Goal: Transaction & Acquisition: Book appointment/travel/reservation

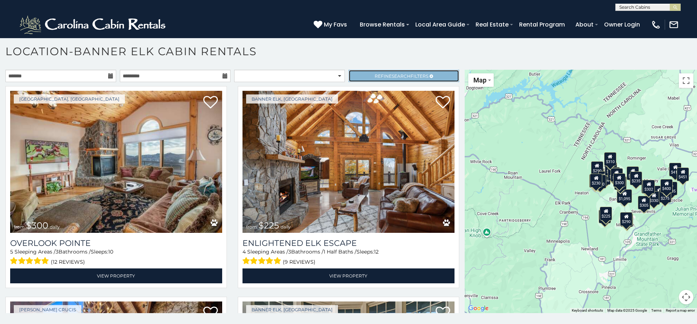
click at [404, 78] on span "Search" at bounding box center [401, 75] width 19 height 5
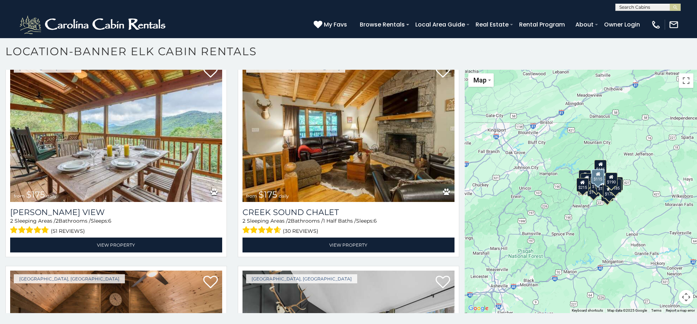
scroll to position [1334, 0]
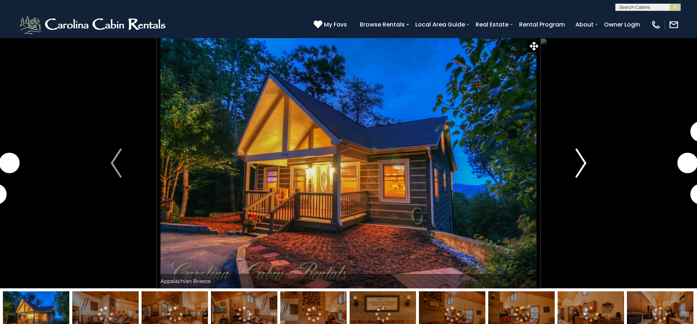
click at [578, 151] on img "Next" at bounding box center [581, 163] width 11 height 29
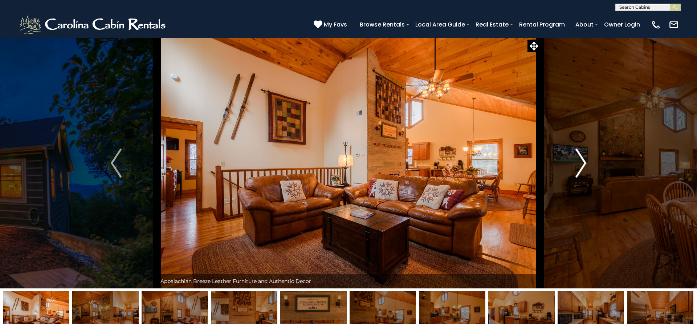
click at [580, 152] on img "Next" at bounding box center [581, 163] width 11 height 29
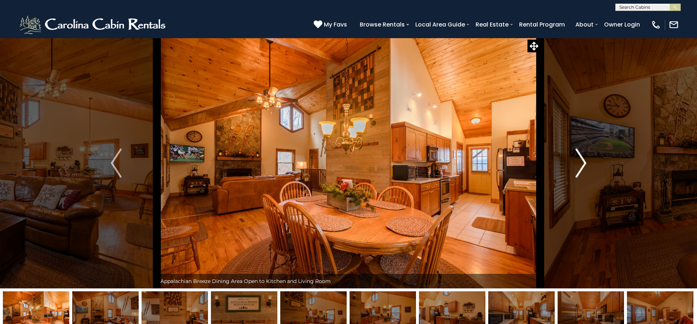
click at [580, 152] on img "Next" at bounding box center [581, 163] width 11 height 29
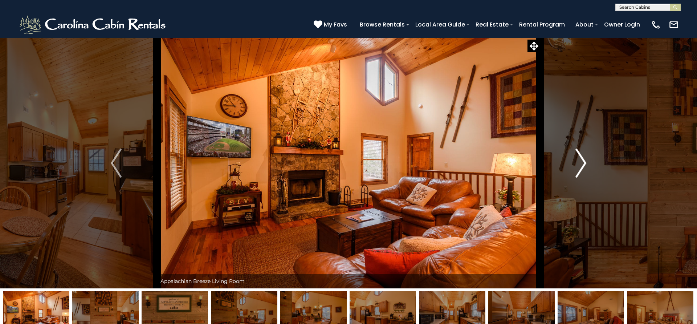
click at [580, 152] on img "Next" at bounding box center [581, 163] width 11 height 29
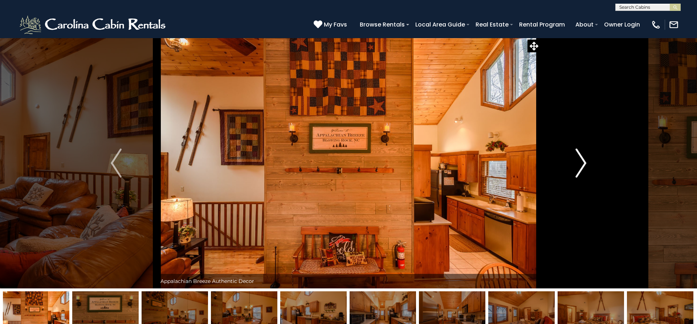
click at [580, 152] on img "Next" at bounding box center [581, 163] width 11 height 29
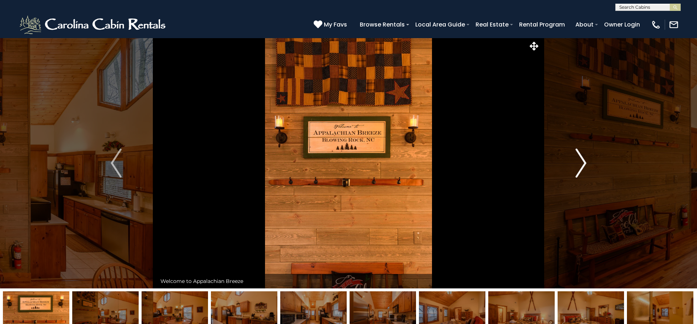
click at [580, 152] on img "Next" at bounding box center [581, 163] width 11 height 29
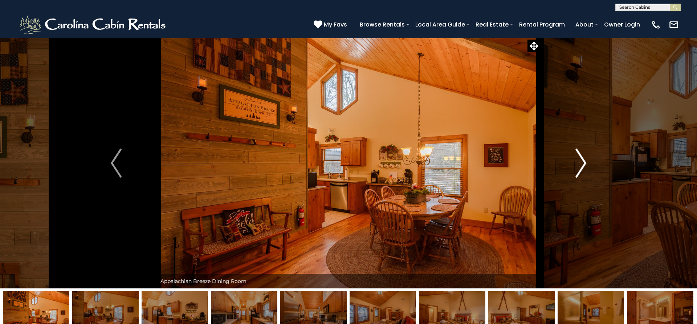
click at [580, 152] on img "Next" at bounding box center [581, 163] width 11 height 29
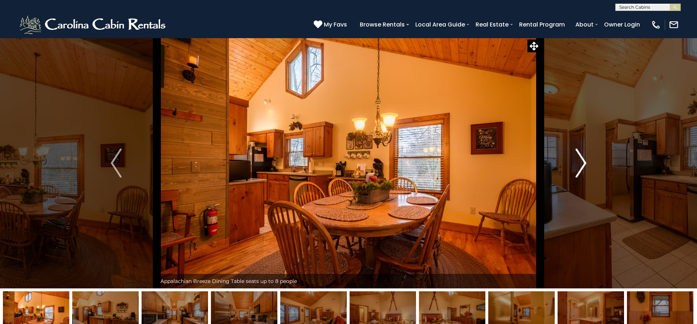
click at [580, 152] on img "Next" at bounding box center [581, 163] width 11 height 29
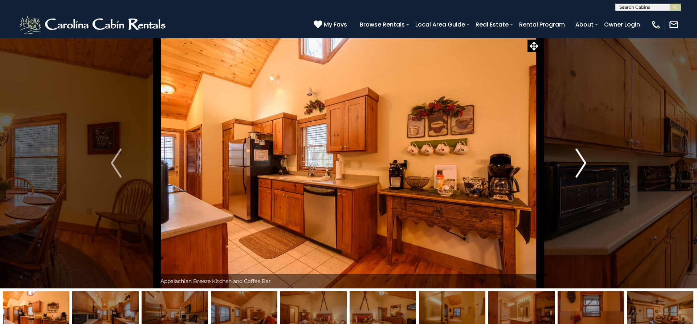
click at [578, 154] on img "Next" at bounding box center [581, 163] width 11 height 29
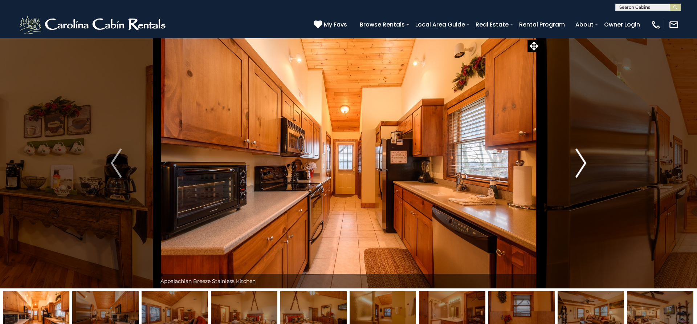
click at [578, 154] on img "Next" at bounding box center [581, 163] width 11 height 29
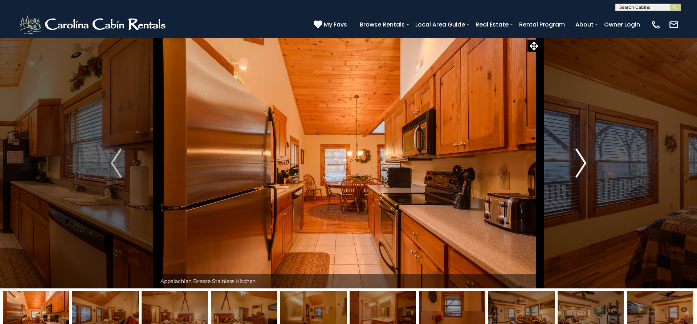
click at [578, 154] on img "Next" at bounding box center [581, 163] width 11 height 29
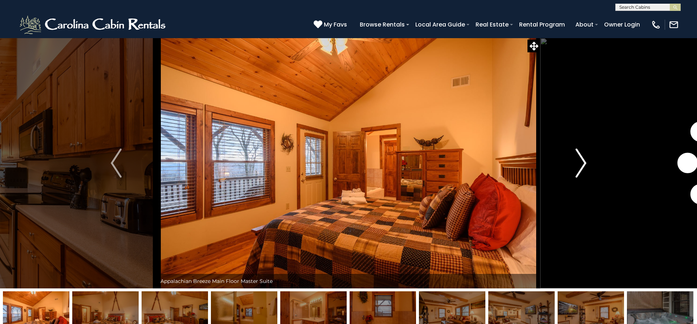
click at [578, 154] on img "Next" at bounding box center [581, 163] width 11 height 29
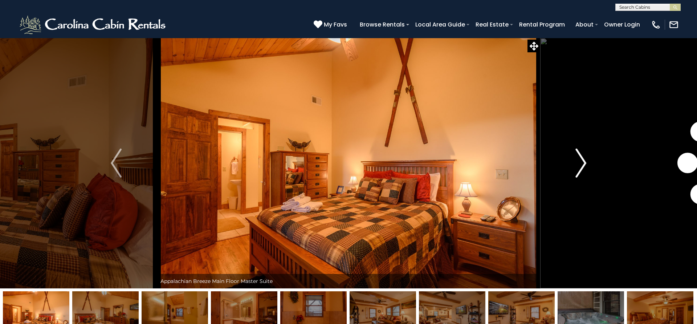
click at [578, 154] on img "Next" at bounding box center [581, 163] width 11 height 29
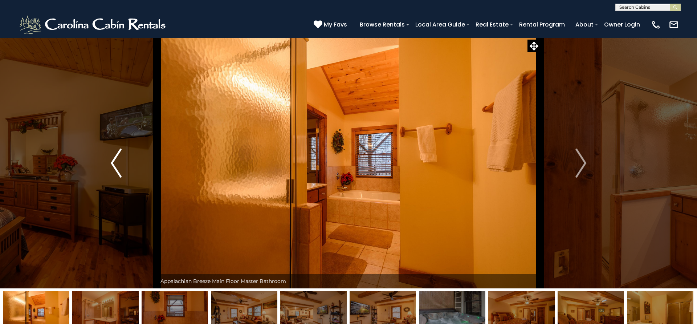
click at [117, 166] on img "Previous" at bounding box center [116, 163] width 11 height 29
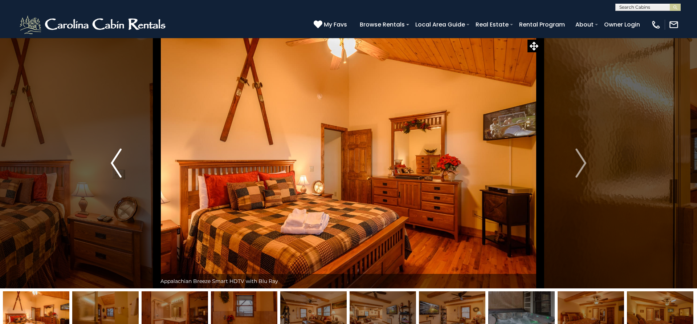
click at [117, 166] on img "Previous" at bounding box center [116, 163] width 11 height 29
